Goal: Information Seeking & Learning: Check status

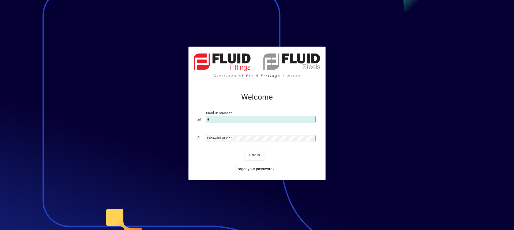
type input "**********"
click at [221, 138] on mat-label "Password or Pin" at bounding box center [218, 138] width 23 height 4
click at [245, 150] on button "Login" at bounding box center [255, 155] width 20 height 10
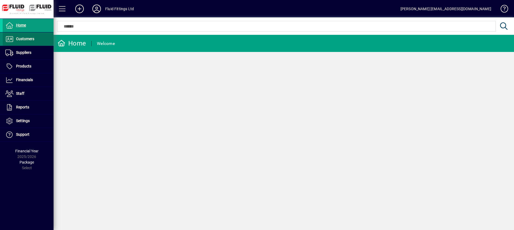
click at [18, 40] on span "Customers" at bounding box center [25, 39] width 18 height 4
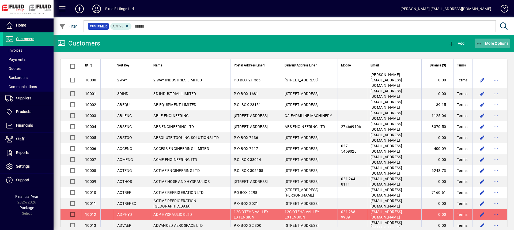
click at [481, 42] on icon "button" at bounding box center [479, 43] width 7 height 5
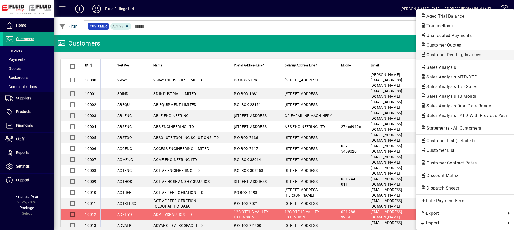
click at [448, 54] on span "Customer Pending Invoices" at bounding box center [451, 54] width 63 height 5
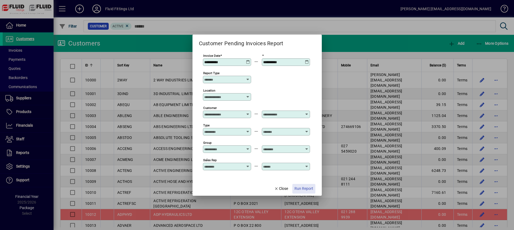
click at [305, 189] on span "Run Report" at bounding box center [303, 189] width 19 height 6
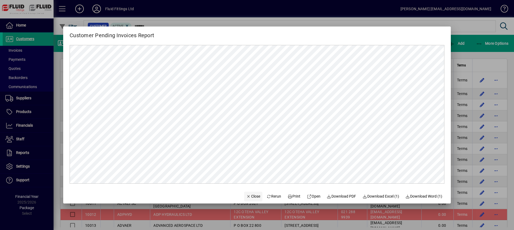
click at [250, 196] on span "Close" at bounding box center [253, 196] width 14 height 6
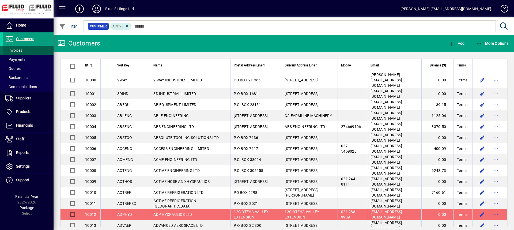
click at [29, 52] on span at bounding box center [28, 50] width 51 height 13
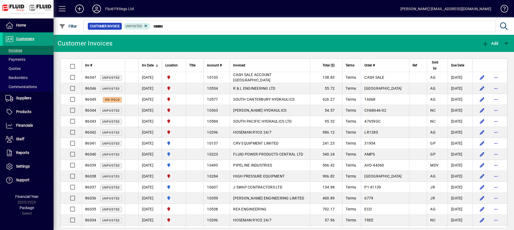
click at [339, 68] on th "Total ($)" at bounding box center [326, 65] width 32 height 13
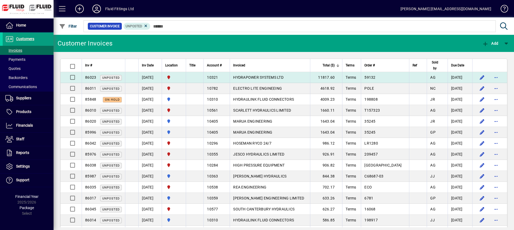
click at [275, 75] on span "HYDRAPOWER SYSTEMS LTD" at bounding box center [258, 77] width 50 height 4
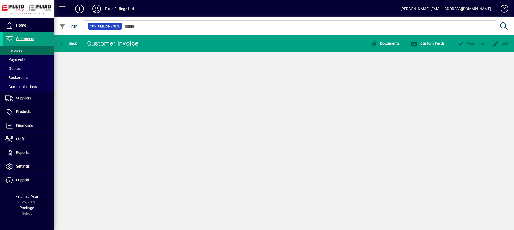
click at [275, 75] on div "Back Customer Invoice Documents Custom Fields P ost Edit" at bounding box center [283, 132] width 460 height 195
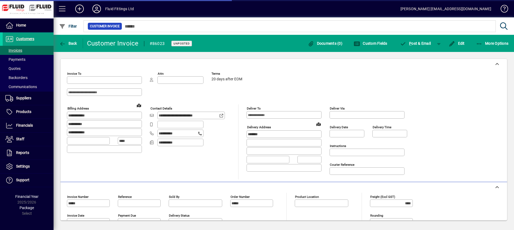
type input "**********"
type input "*********"
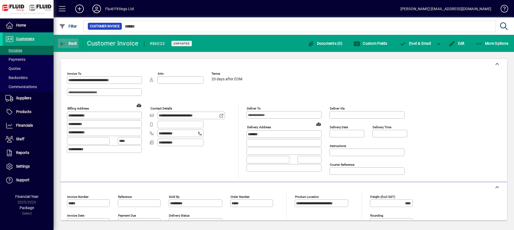
click at [72, 46] on span "button" at bounding box center [68, 43] width 21 height 13
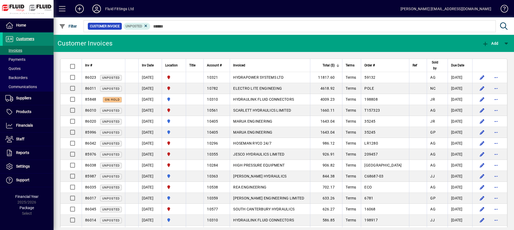
click at [30, 38] on span "Customers" at bounding box center [25, 39] width 18 height 4
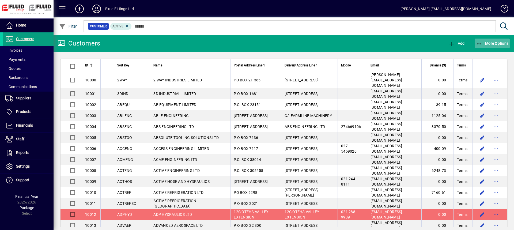
click at [491, 45] on span "More Options" at bounding box center [492, 43] width 33 height 4
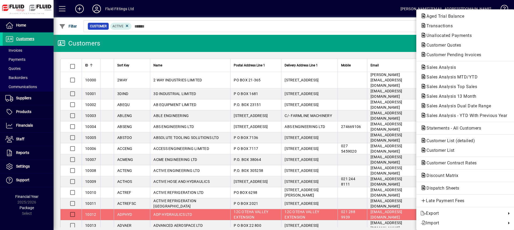
drag, startPoint x: 431, startPoint y: 25, endPoint x: 428, endPoint y: 27, distance: 3.6
click at [431, 26] on span "Transactions" at bounding box center [437, 25] width 35 height 5
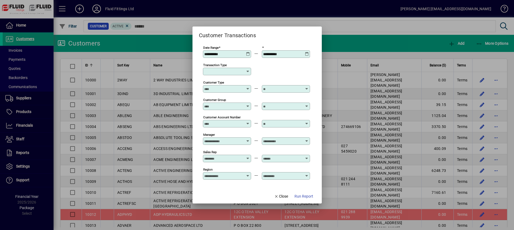
click at [247, 71] on icon at bounding box center [248, 71] width 4 height 4
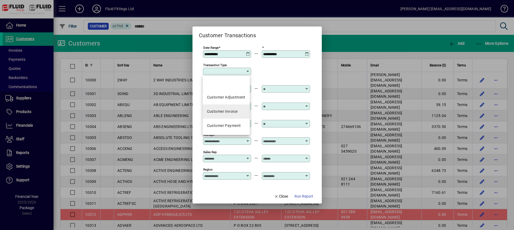
click at [224, 110] on div "Customer Invoice" at bounding box center [222, 112] width 31 height 6
type input "**********"
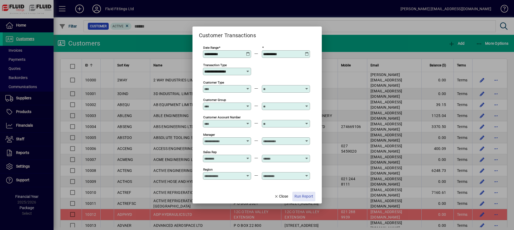
click at [307, 196] on span "Run Report" at bounding box center [303, 196] width 19 height 6
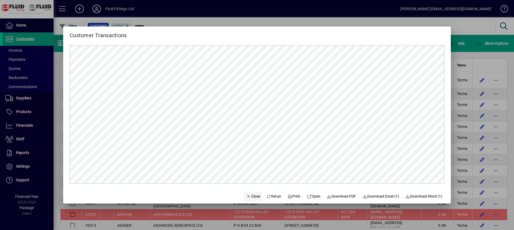
click at [246, 198] on span "Close" at bounding box center [253, 196] width 14 height 6
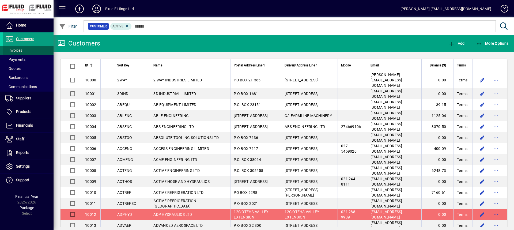
click at [27, 51] on span at bounding box center [28, 50] width 51 height 13
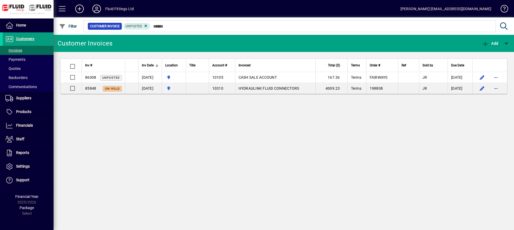
click at [98, 11] on icon at bounding box center [96, 9] width 11 height 9
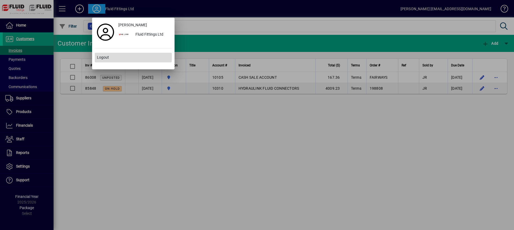
click at [105, 57] on span "Logout" at bounding box center [103, 58] width 12 height 6
